Goal: Check status: Check status

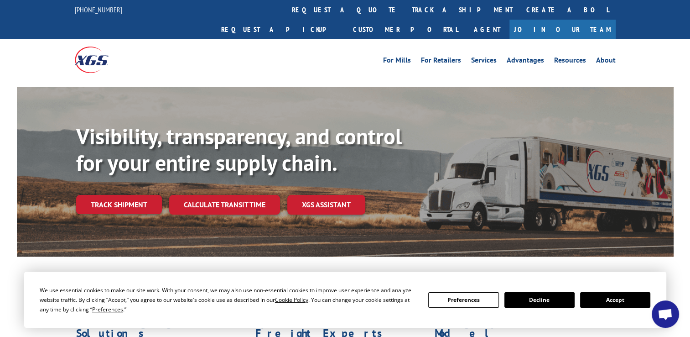
click at [620, 307] on div "We use essential cookies to make our site work. With your consent, we may also …" at bounding box center [345, 299] width 611 height 29
click at [620, 302] on button "Accept" at bounding box center [615, 300] width 70 height 16
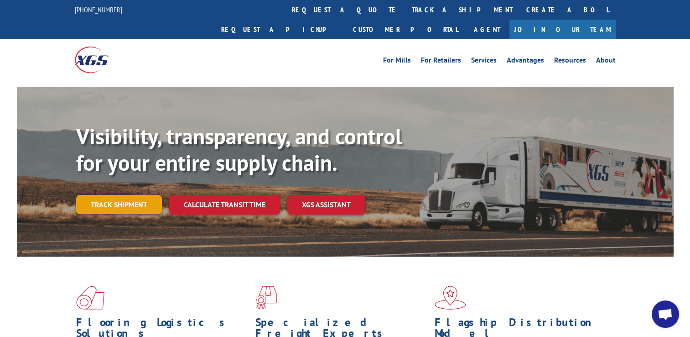
click at [100, 195] on link "Track shipment" at bounding box center [119, 204] width 86 height 19
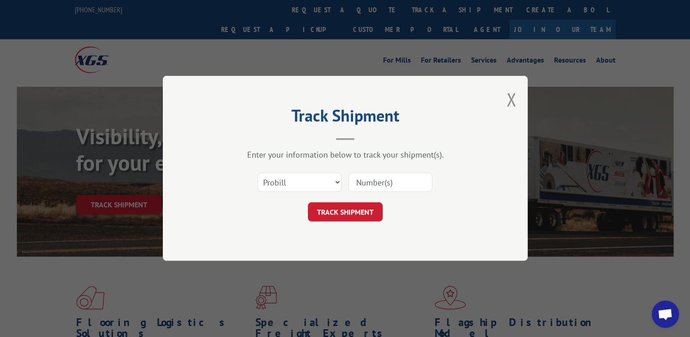
click at [377, 181] on input at bounding box center [390, 182] width 84 height 19
paste input "14412904"
type input "14412904"
click at [344, 213] on button "TRACK SHIPMENT" at bounding box center [345, 212] width 75 height 19
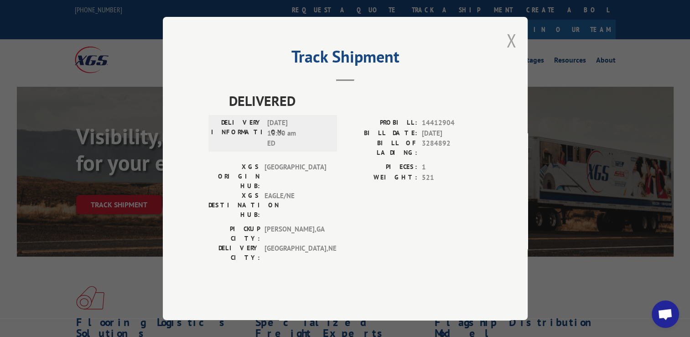
click at [509, 52] on button "Close modal" at bounding box center [511, 40] width 10 height 24
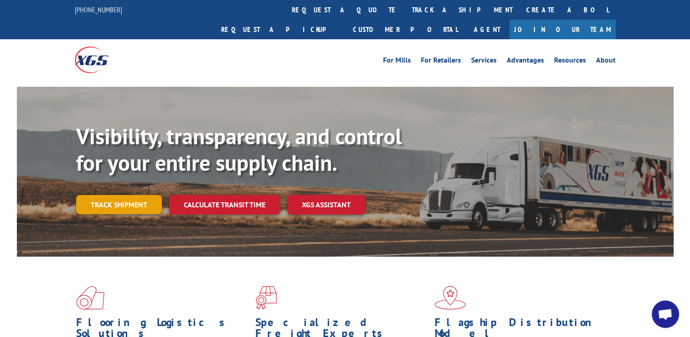
click at [146, 195] on link "Track shipment" at bounding box center [119, 204] width 86 height 19
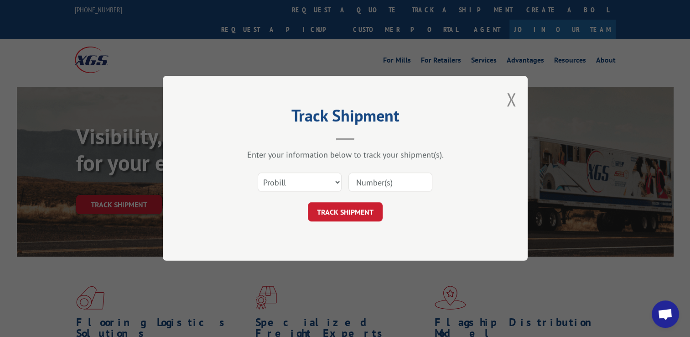
click at [382, 182] on input at bounding box center [390, 182] width 84 height 19
click at [328, 182] on select "Select category... Probill BOL PO" at bounding box center [300, 182] width 84 height 19
select select "bol"
click at [258, 173] on select "Select category... Probill BOL PO" at bounding box center [300, 182] width 84 height 19
click at [368, 180] on input at bounding box center [390, 182] width 84 height 19
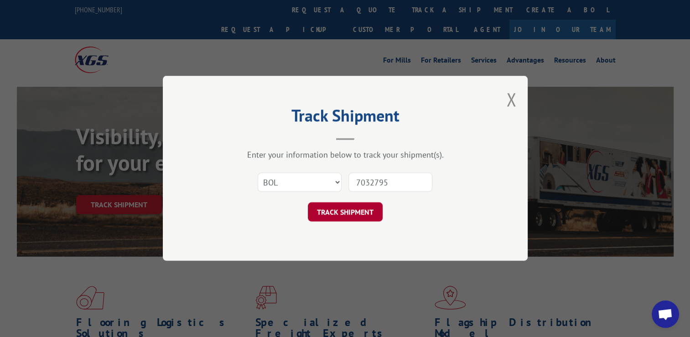
type input "7032795"
click at [344, 218] on button "TRACK SHIPMENT" at bounding box center [345, 212] width 75 height 19
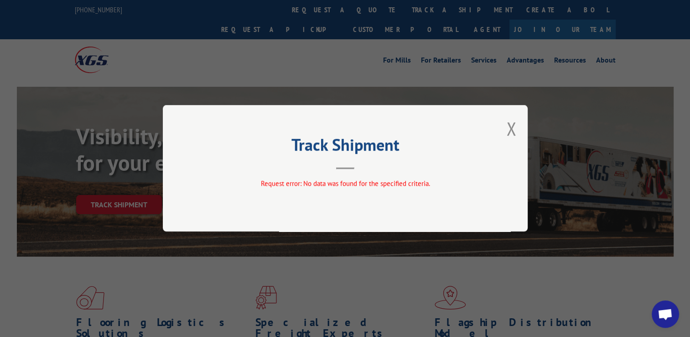
click at [506, 132] on div "Track Shipment Request error: No data was found for the specified criteria." at bounding box center [345, 168] width 365 height 126
click at [509, 131] on button "Close modal" at bounding box center [511, 128] width 10 height 24
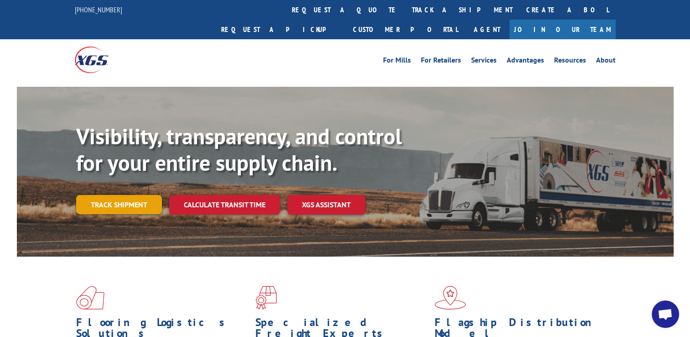
click at [133, 195] on link "Track shipment" at bounding box center [119, 204] width 86 height 19
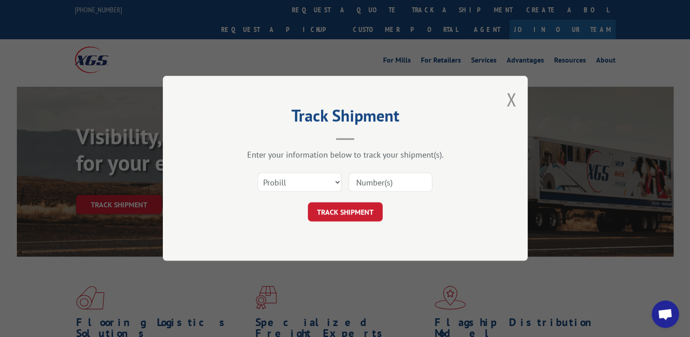
click at [387, 178] on input at bounding box center [390, 182] width 84 height 19
type input "14412904"
click at [372, 218] on button "TRACK SHIPMENT" at bounding box center [345, 212] width 75 height 19
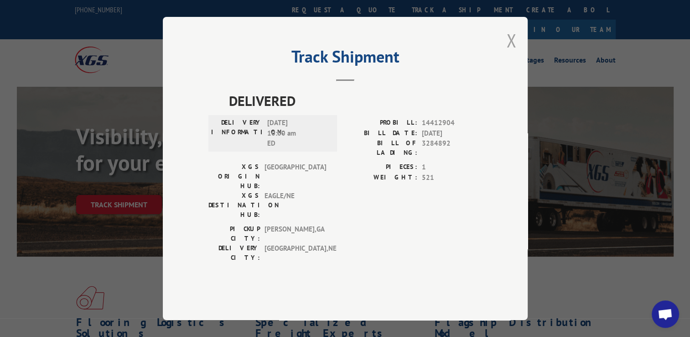
click at [511, 52] on button "Close modal" at bounding box center [511, 40] width 10 height 24
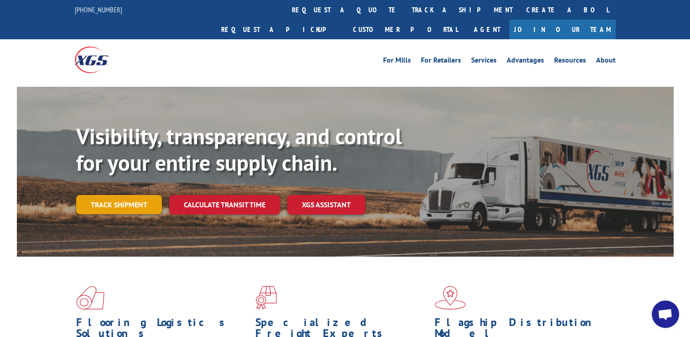
click at [116, 195] on link "Track shipment" at bounding box center [119, 204] width 86 height 19
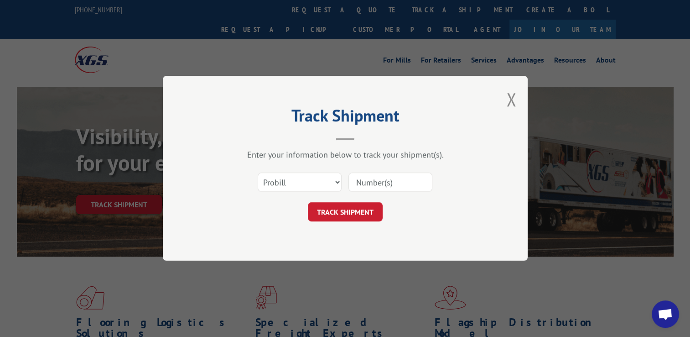
click at [383, 180] on input at bounding box center [390, 182] width 84 height 19
paste input "17479938"
type input "17479938"
click at [356, 212] on button "TRACK SHIPMENT" at bounding box center [345, 212] width 75 height 19
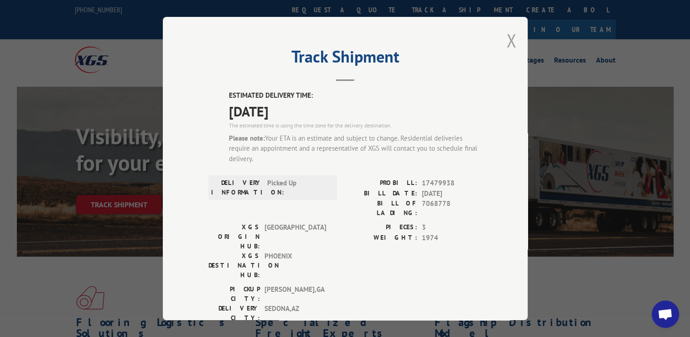
click at [509, 39] on button "Close modal" at bounding box center [511, 40] width 10 height 24
